Goal: Navigation & Orientation: Find specific page/section

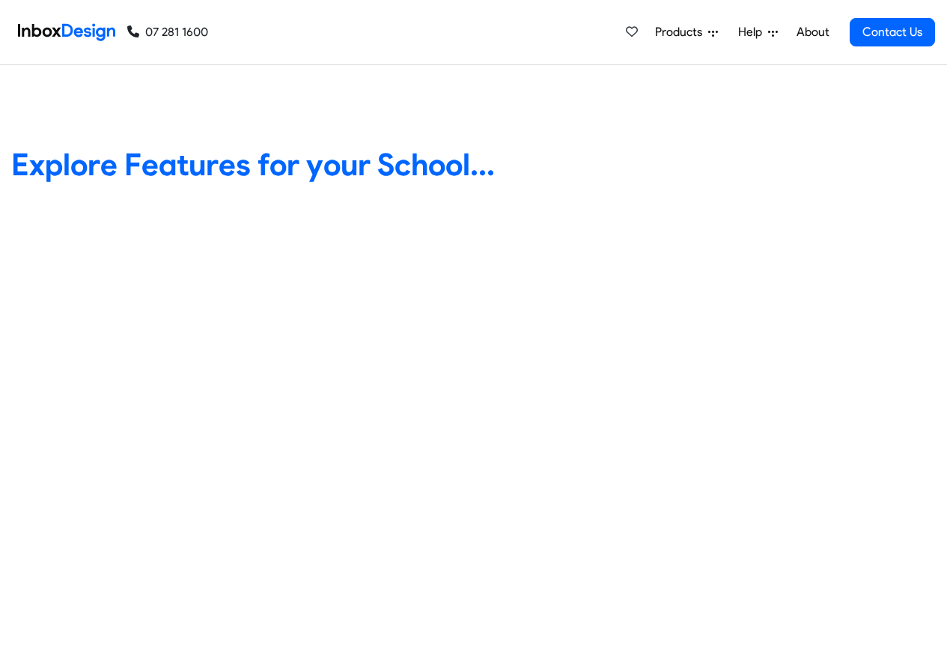
scroll to position [629, 0]
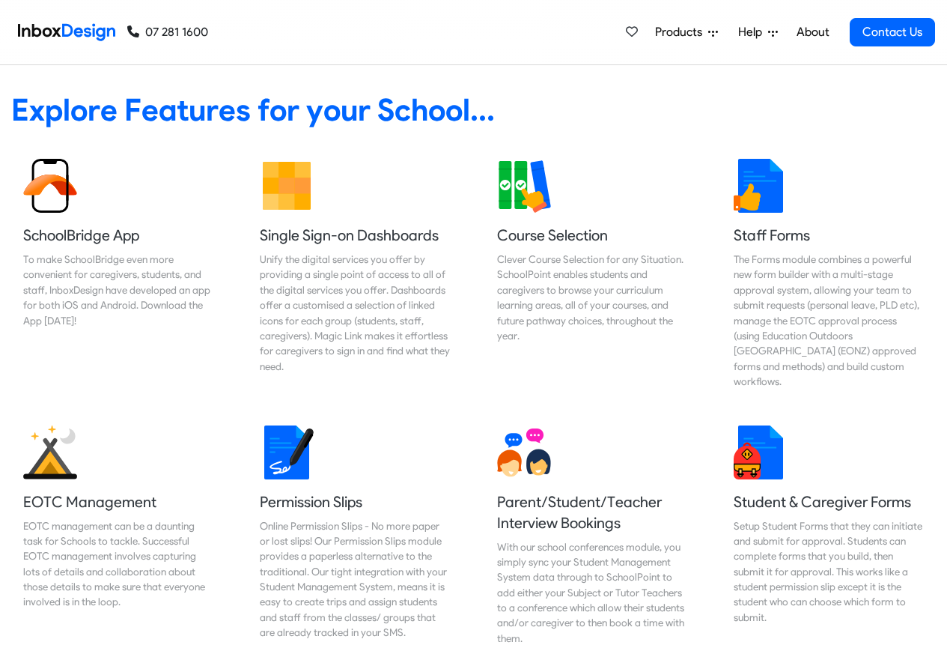
click at [684, 32] on span "Products" at bounding box center [681, 32] width 53 height 18
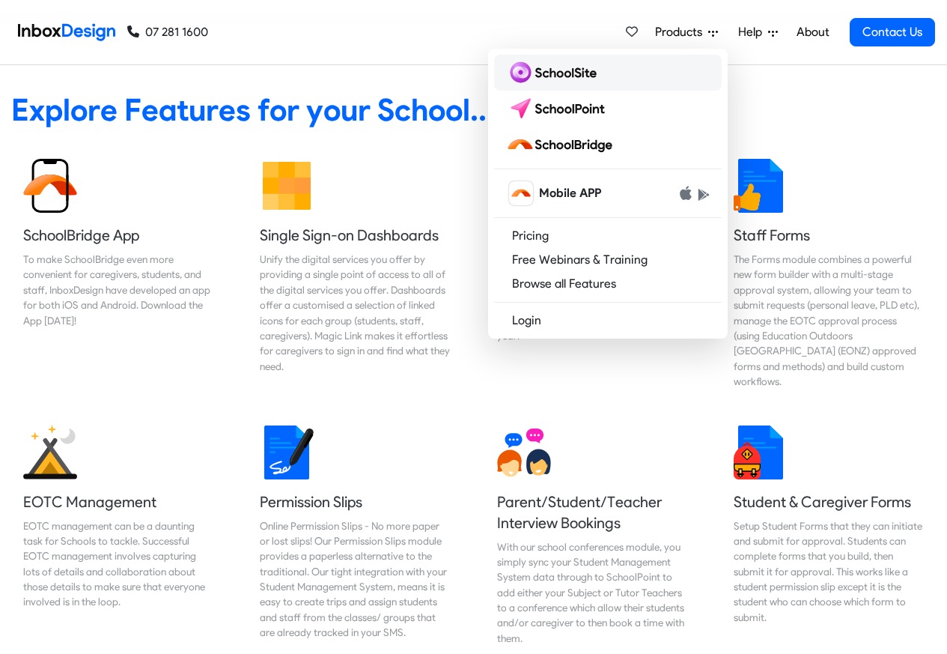
click at [548, 72] on img at bounding box center [554, 73] width 97 height 24
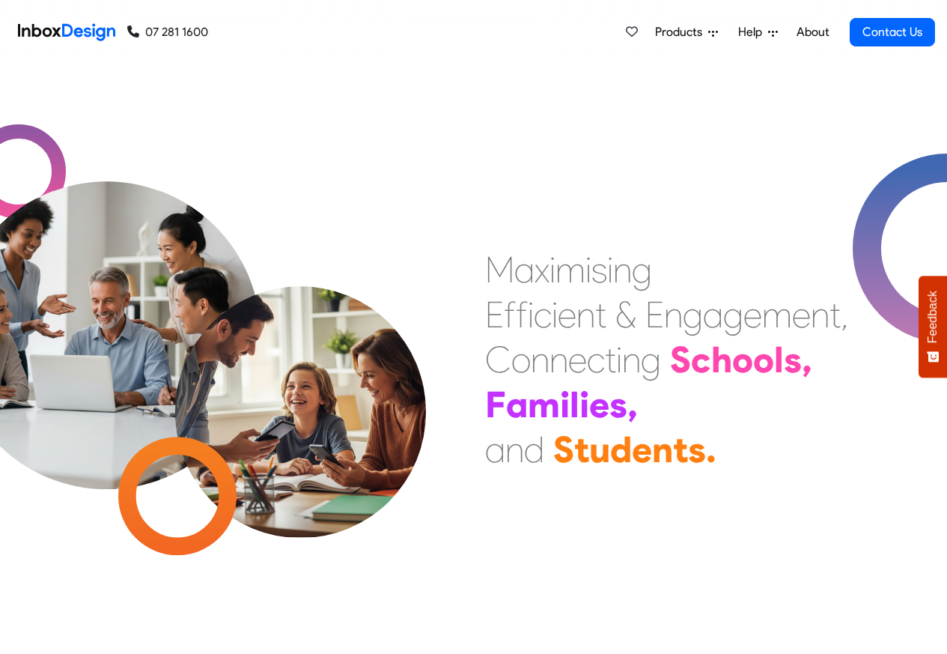
click at [678, 32] on span "Products" at bounding box center [681, 32] width 53 height 18
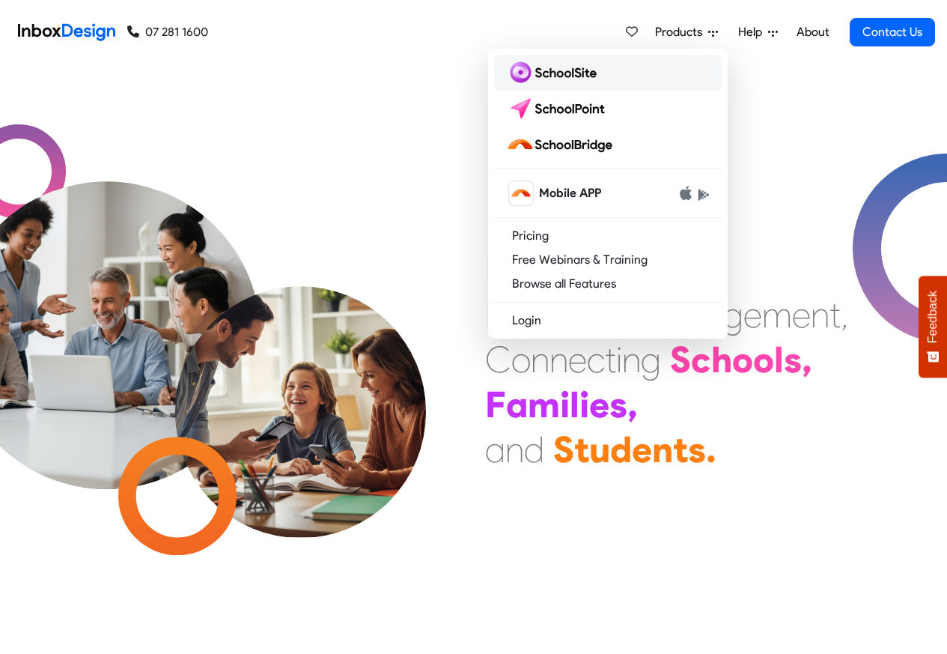
click at [539, 72] on img at bounding box center [554, 73] width 97 height 24
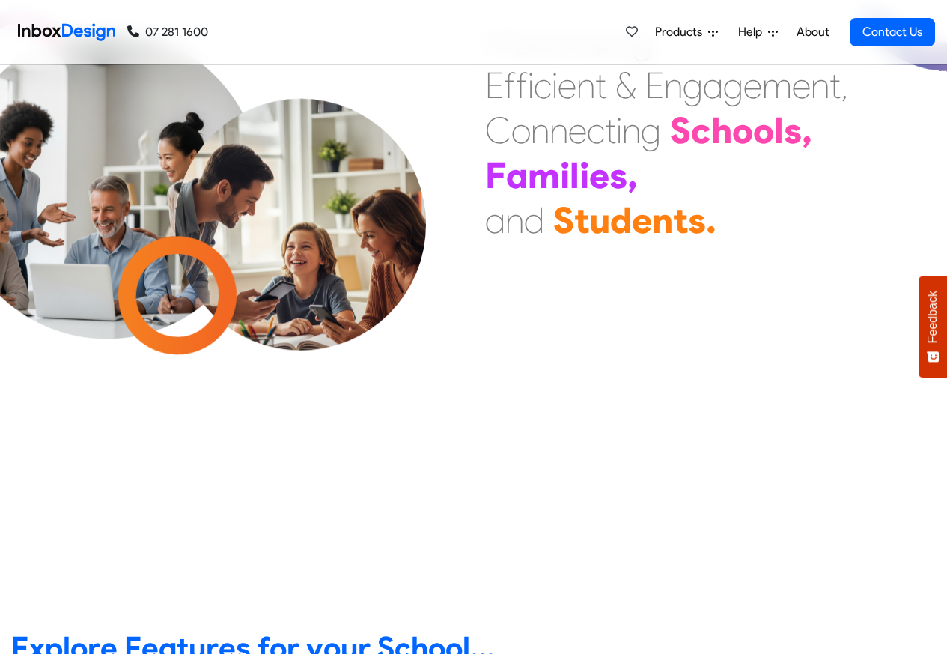
scroll to position [90, 0]
